Goal: Task Accomplishment & Management: Manage account settings

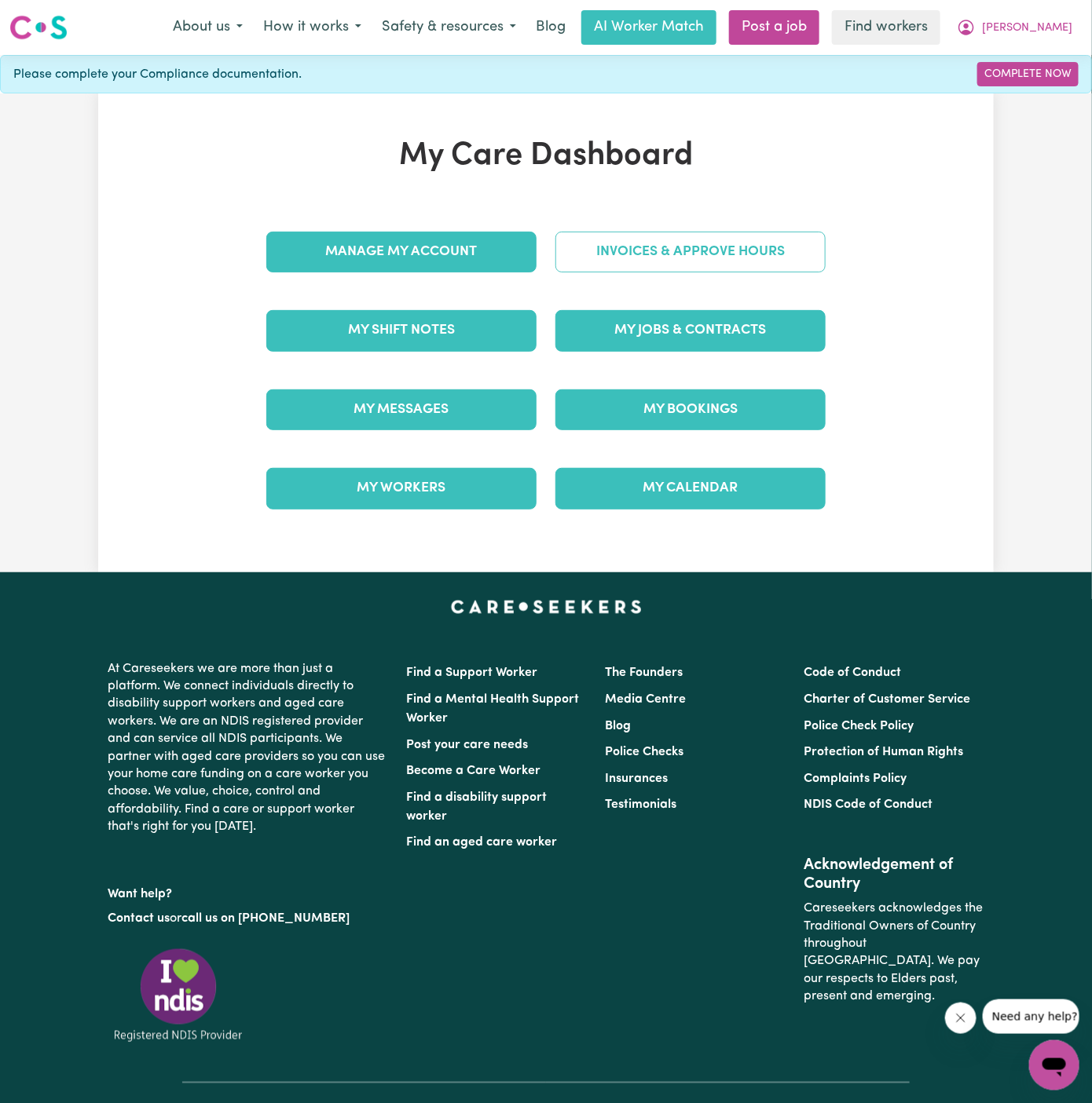
click at [716, 239] on link "Invoices & Approve Hours" at bounding box center [691, 252] width 270 height 41
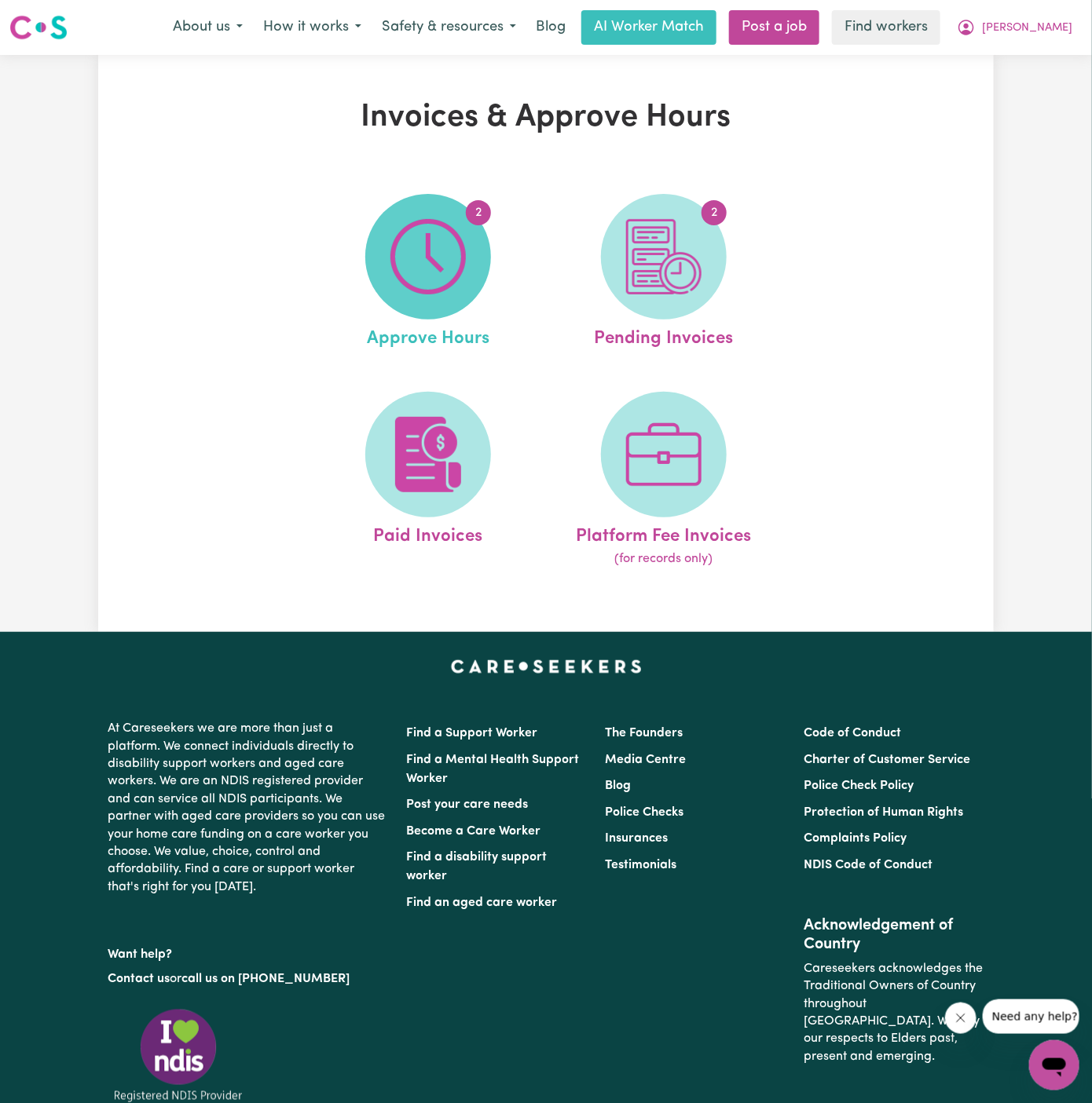
click at [436, 254] on img at bounding box center [428, 257] width 75 height 75
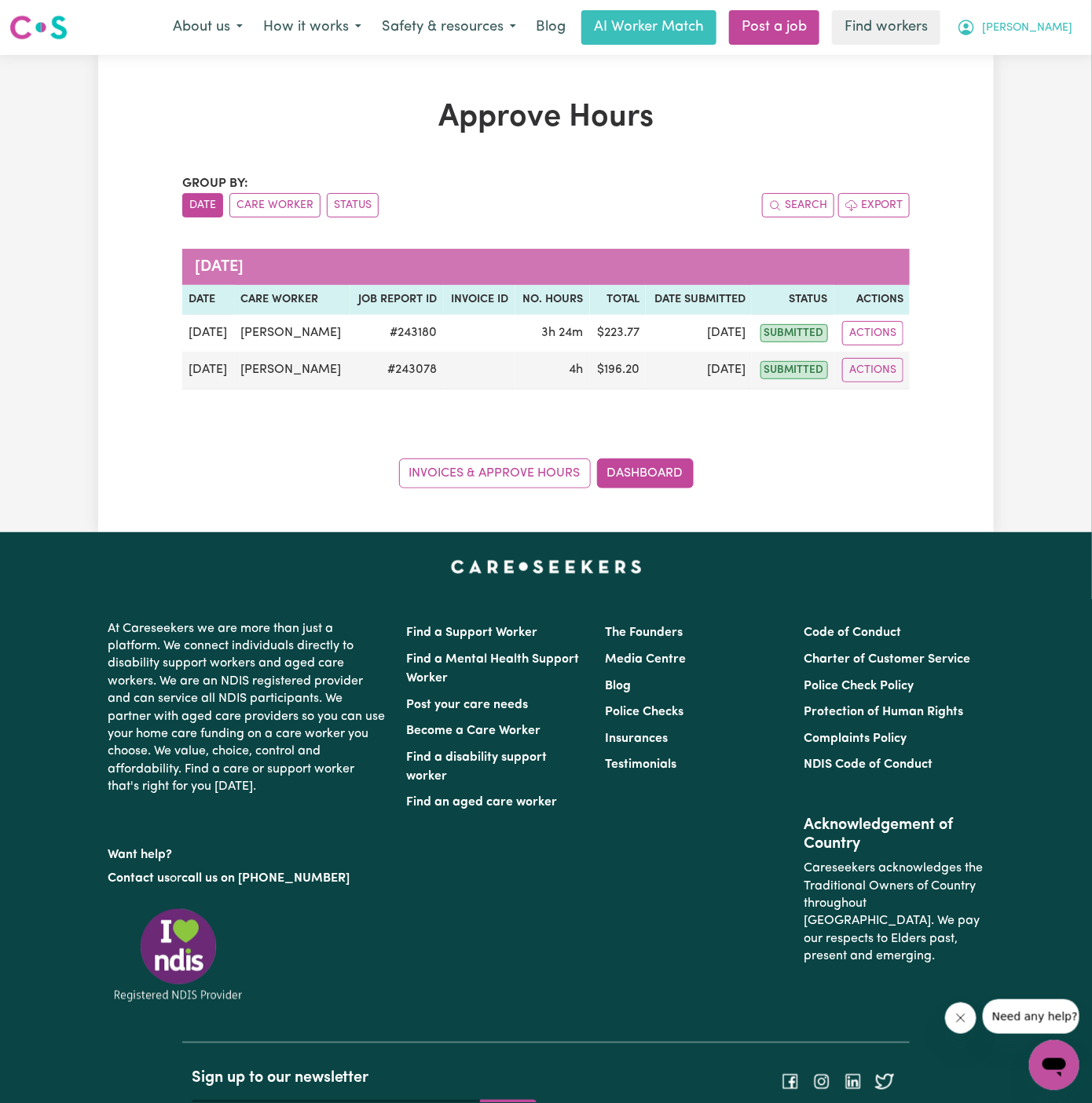
click at [1061, 29] on span "[PERSON_NAME]" at bounding box center [1026, 28] width 90 height 18
click at [1033, 61] on link "My Dashboard" at bounding box center [1019, 61] width 124 height 30
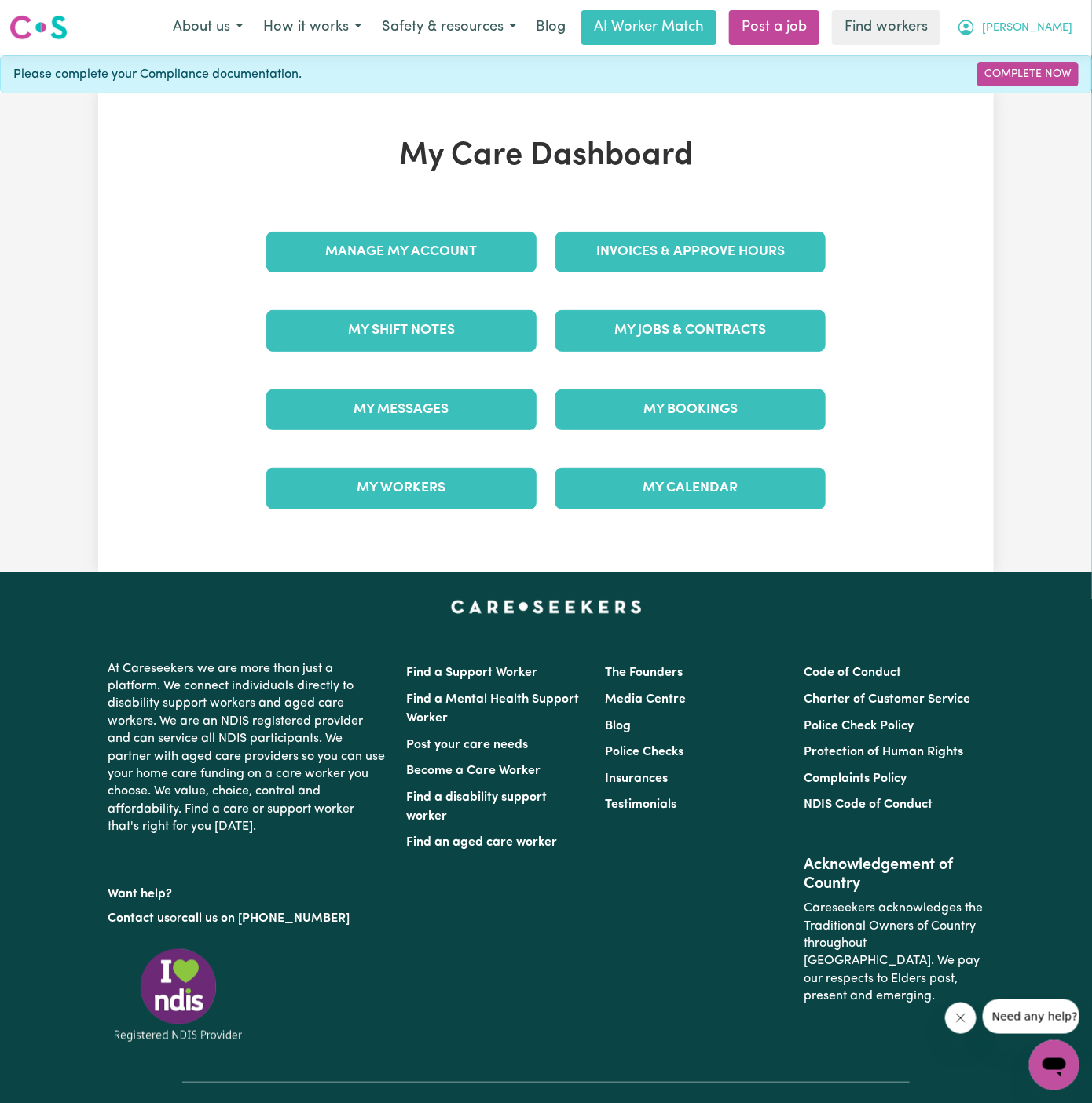
click at [1074, 25] on button "[PERSON_NAME]" at bounding box center [1014, 28] width 136 height 33
click at [1058, 80] on link "Logout" at bounding box center [1019, 90] width 124 height 30
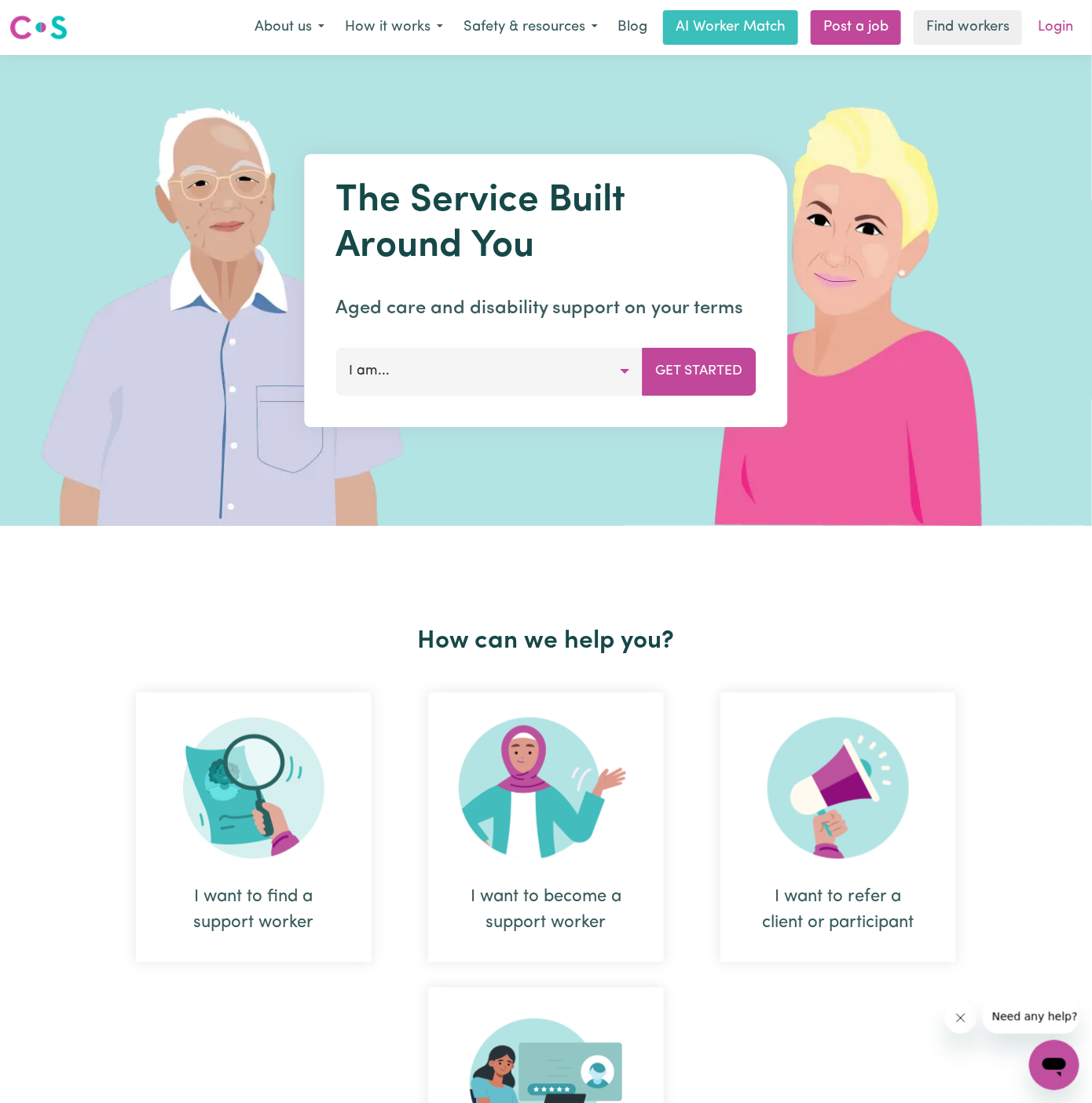
click at [1060, 32] on link "Login" at bounding box center [1055, 27] width 54 height 34
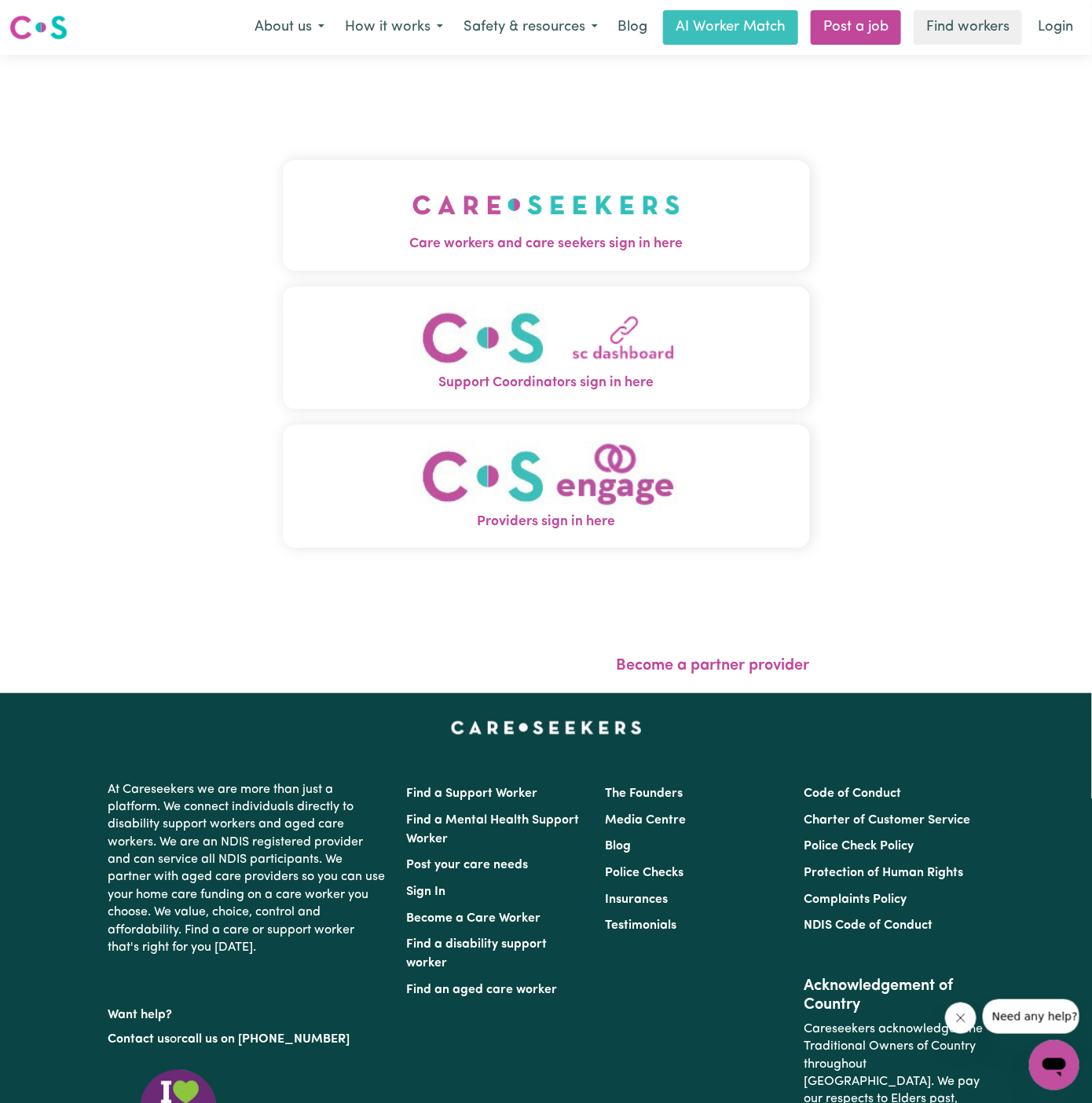
click at [586, 183] on img "Care workers and care seekers sign in here" at bounding box center [546, 204] width 268 height 58
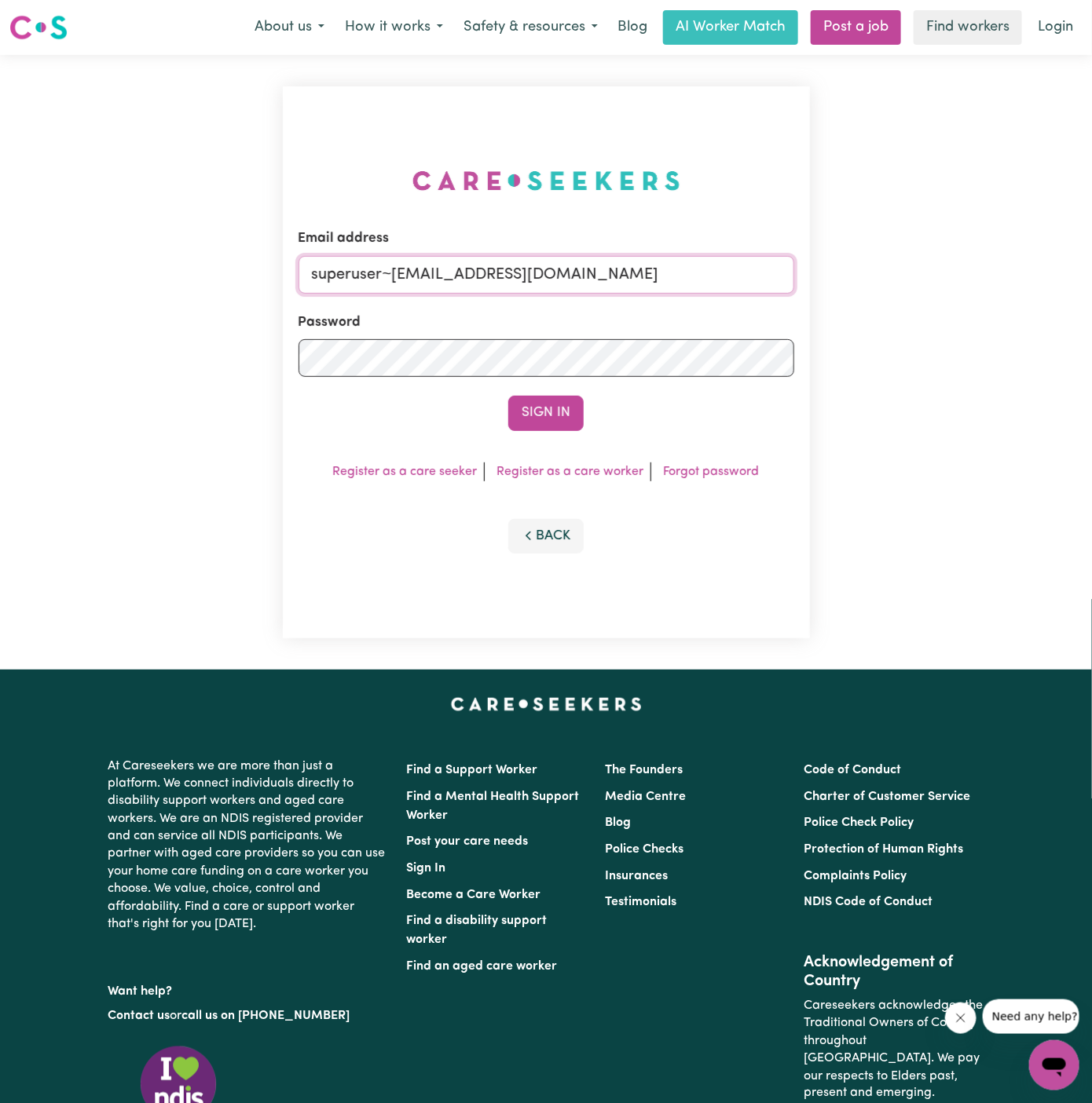
drag, startPoint x: 393, startPoint y: 280, endPoint x: 936, endPoint y: 274, distance: 543.0
click at [936, 274] on div "Email address superuser~[EMAIL_ADDRESS][DOMAIN_NAME] Password Sign In Register …" at bounding box center [546, 362] width 1092 height 615
type input "[EMAIL_ADDRESS][DOMAIN_NAME]"
click at [534, 421] on button "Sign In" at bounding box center [546, 412] width 75 height 34
